Goal: Transaction & Acquisition: Purchase product/service

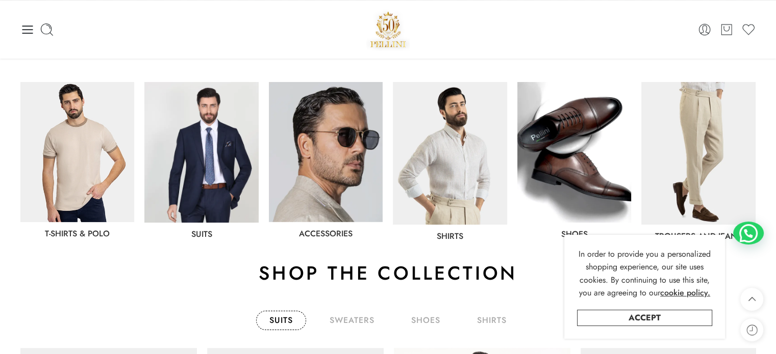
scroll to position [610, 0]
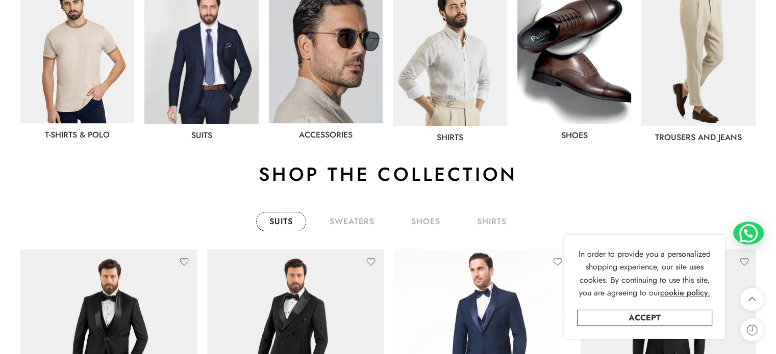
click at [720, 93] on img at bounding box center [698, 54] width 114 height 143
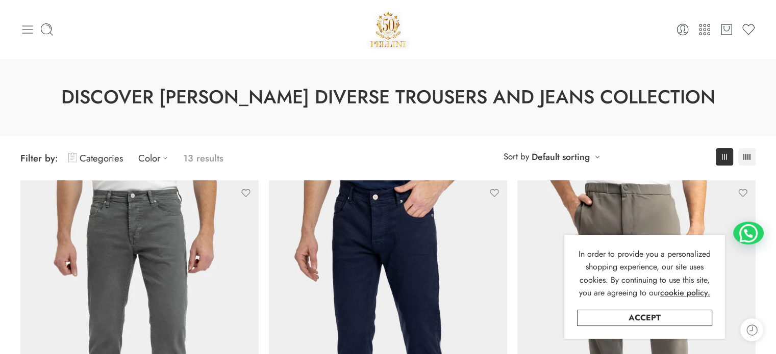
click at [24, 26] on icon at bounding box center [27, 29] width 11 height 8
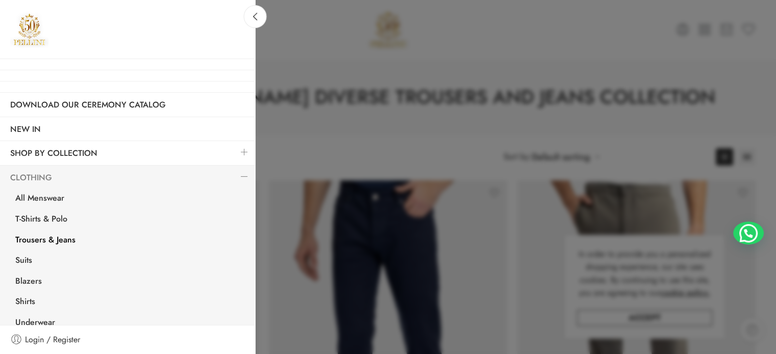
click at [169, 170] on link "Clothing" at bounding box center [127, 177] width 255 height 23
click at [239, 178] on link at bounding box center [244, 177] width 21 height 22
